Goal: Task Accomplishment & Management: Manage account settings

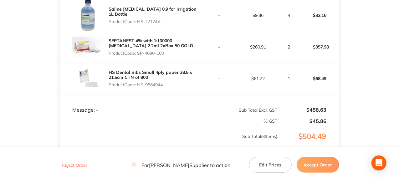
scroll to position [188, 0]
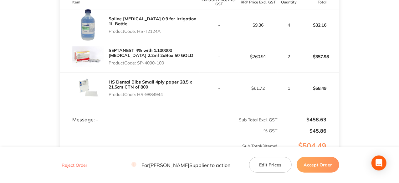
drag, startPoint x: 162, startPoint y: 31, endPoint x: 138, endPoint y: 32, distance: 24.1
click at [138, 32] on p "Product Code: HS-T2124A" at bounding box center [154, 31] width 91 height 5
copy p "HS-T2124A"
drag, startPoint x: 165, startPoint y: 62, endPoint x: 139, endPoint y: 62, distance: 26.0
click at [139, 62] on p "Product Code: SP-4090-100" at bounding box center [154, 62] width 91 height 5
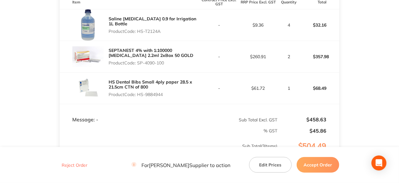
copy p "SP-4090-100"
drag, startPoint x: 165, startPoint y: 96, endPoint x: 139, endPoint y: 95, distance: 26.3
click at [139, 95] on p "Product Code: HS-9884944" at bounding box center [154, 94] width 91 height 5
copy p "HS-9884944"
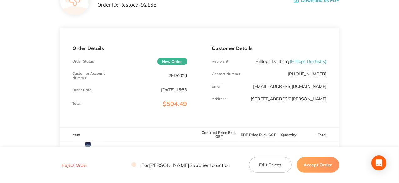
scroll to position [31, 0]
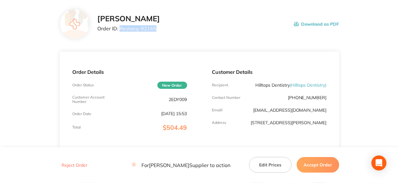
drag, startPoint x: 155, startPoint y: 28, endPoint x: 119, endPoint y: 27, distance: 36.3
click at [119, 27] on p "Order ID: Restocq- 92165" at bounding box center [128, 29] width 63 height 6
copy p "Restocq- 92165"
click at [315, 166] on button "Accept Order" at bounding box center [318, 165] width 43 height 16
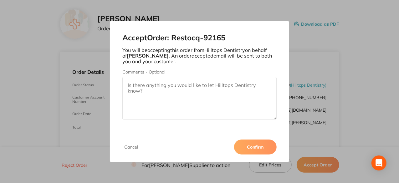
click at [256, 150] on button "Confirm" at bounding box center [255, 147] width 43 height 15
